Goal: Task Accomplishment & Management: Complete application form

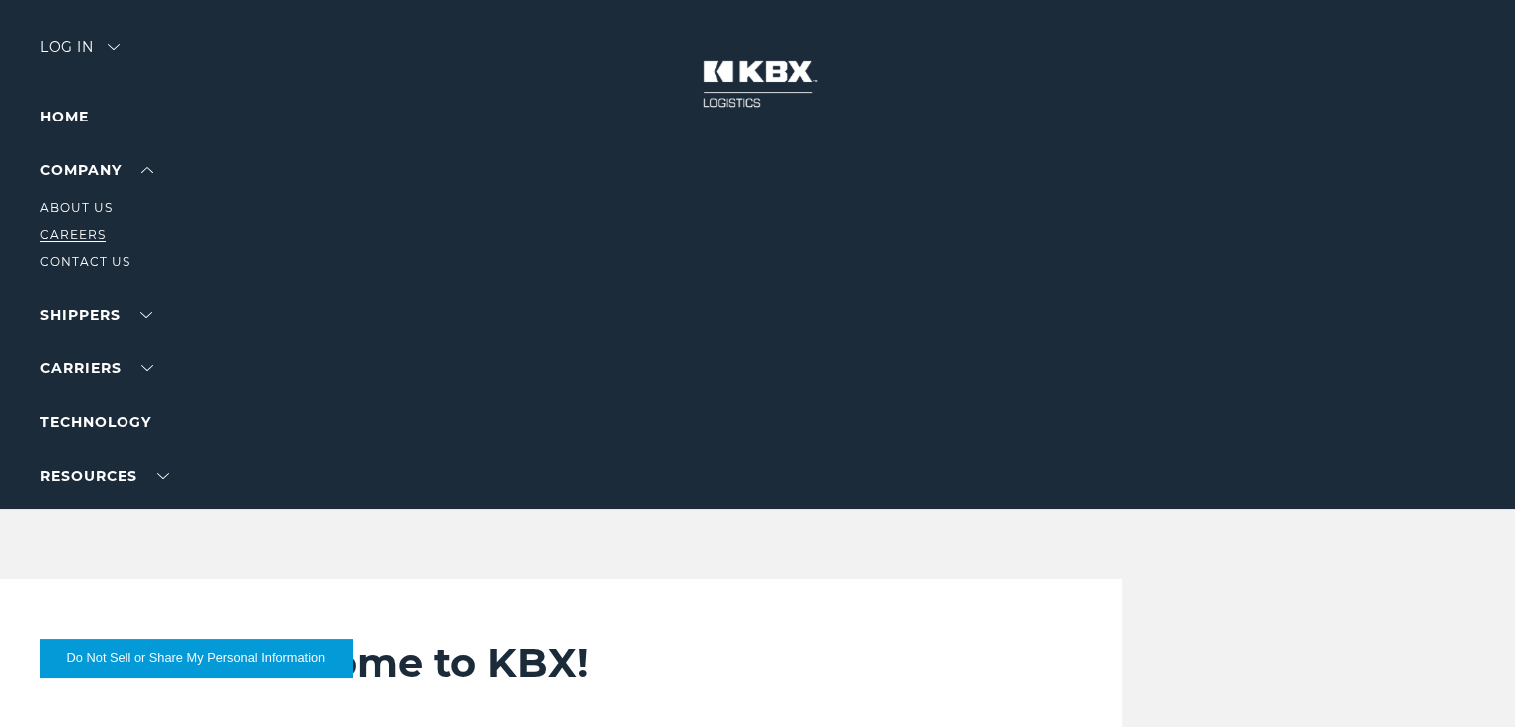
click at [91, 233] on link "Careers" at bounding box center [73, 234] width 66 height 15
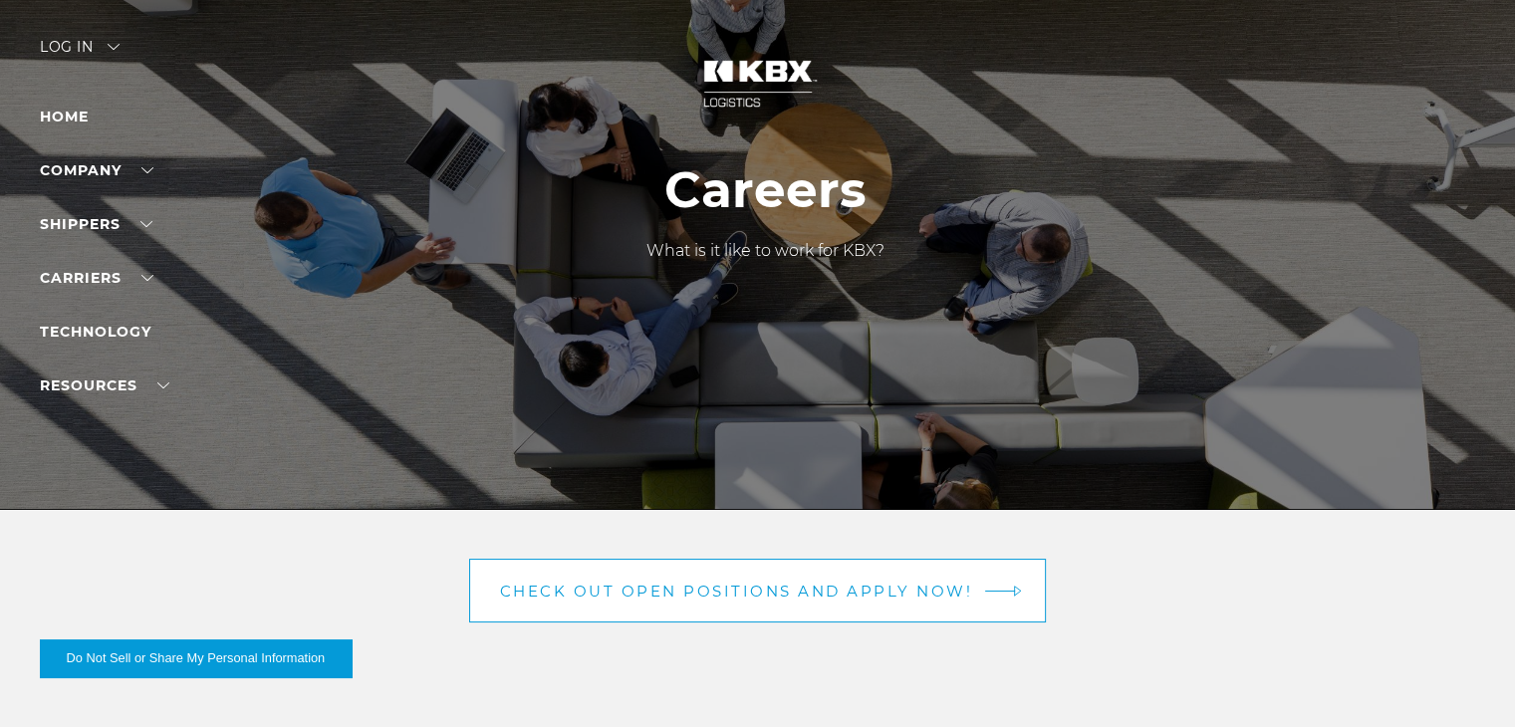
click at [609, 584] on span "Check out open positions and apply now!" at bounding box center [736, 591] width 473 height 15
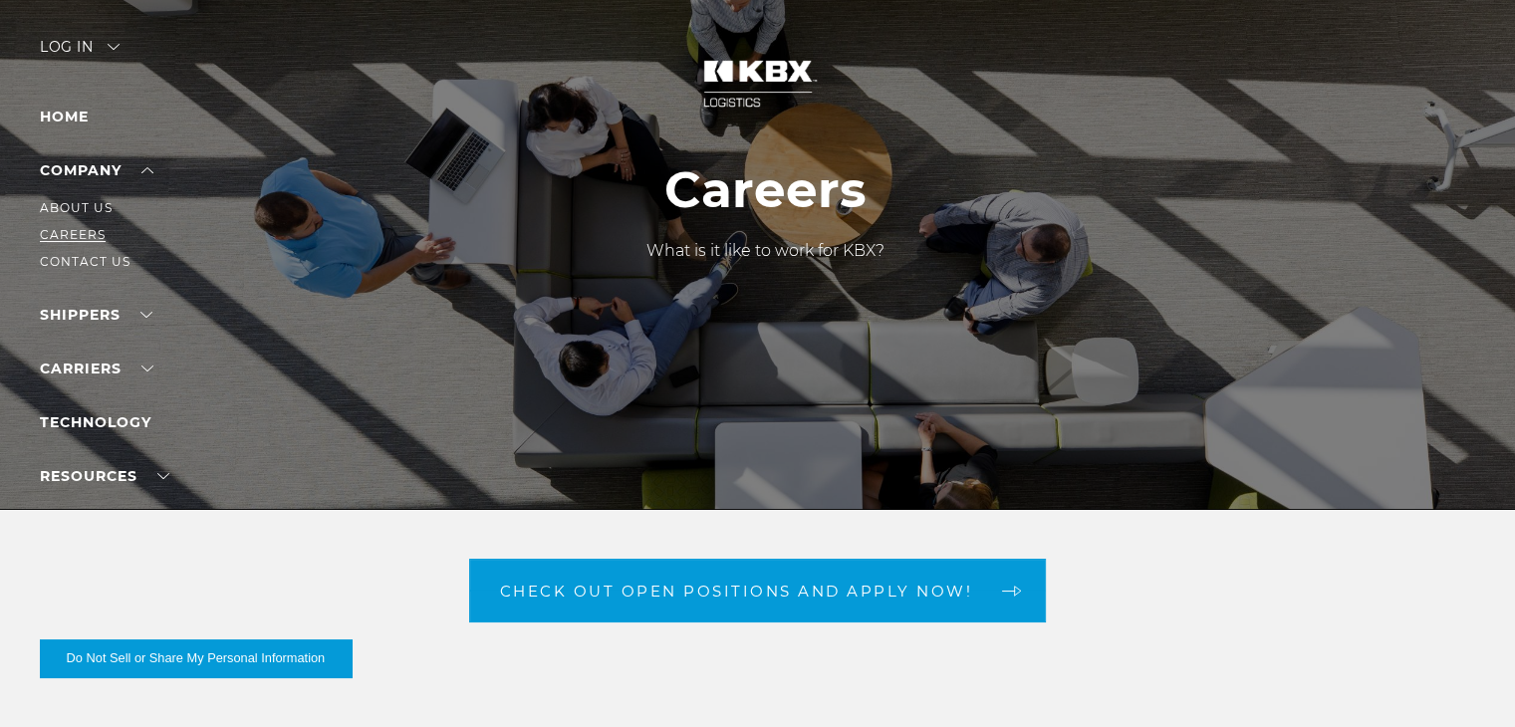
click at [85, 236] on link "Careers" at bounding box center [73, 234] width 66 height 15
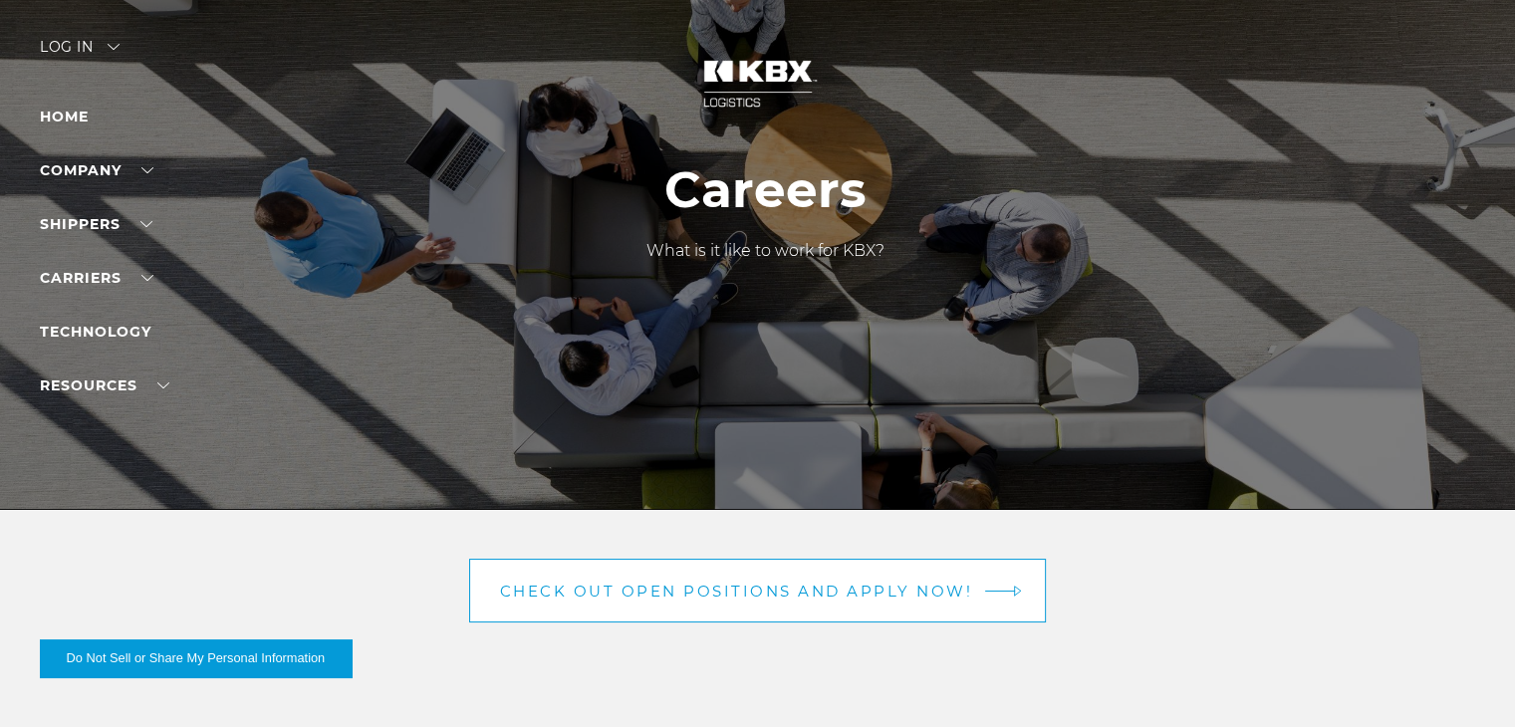
click at [669, 598] on span "Check out open positions and apply now!" at bounding box center [736, 591] width 473 height 15
click at [693, 588] on span "Check out open positions and apply now!" at bounding box center [736, 591] width 473 height 15
